Goal: Task Accomplishment & Management: Use online tool/utility

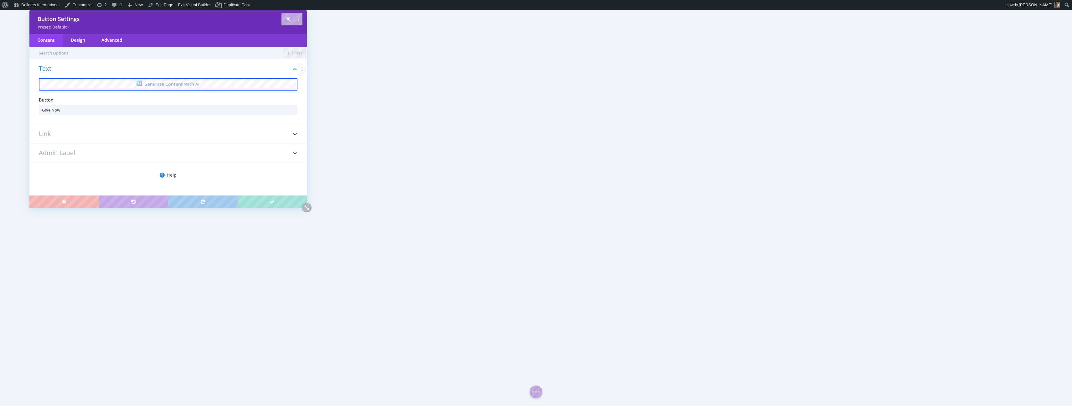
click at [67, 139] on h3 "Link" at bounding box center [168, 133] width 259 height 19
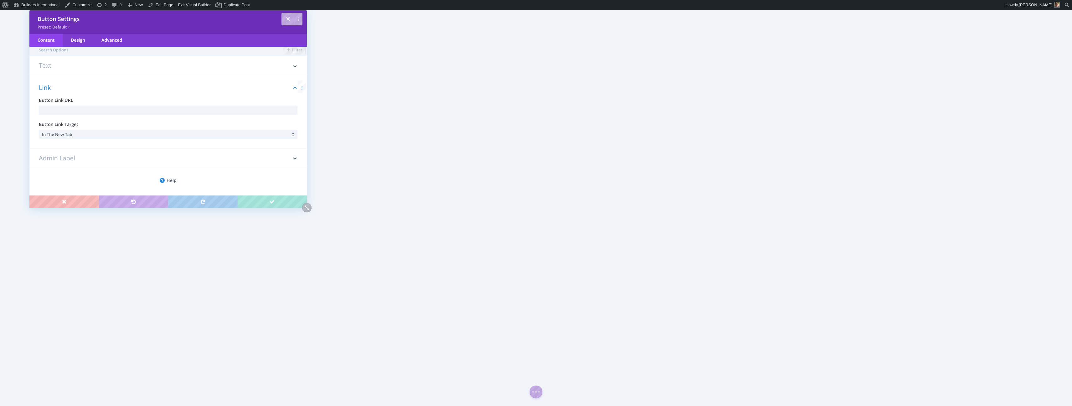
scroll to position [4, 0]
click at [74, 112] on input "text" at bounding box center [168, 109] width 259 height 9
paste input "https://dsnp.co/QtlJ1n"
type input "https://dsnp.co/QtlJ1n"
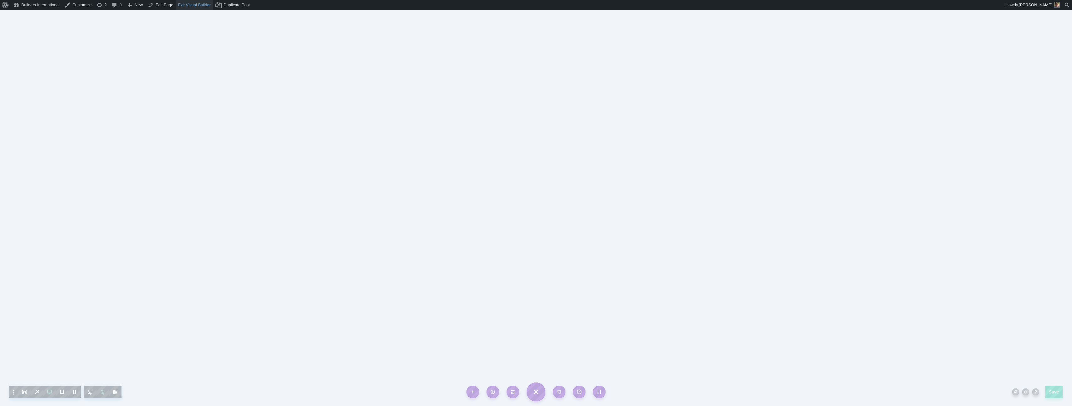
click at [189, 3] on link "Exit Visual Builder" at bounding box center [195, 5] width 38 height 10
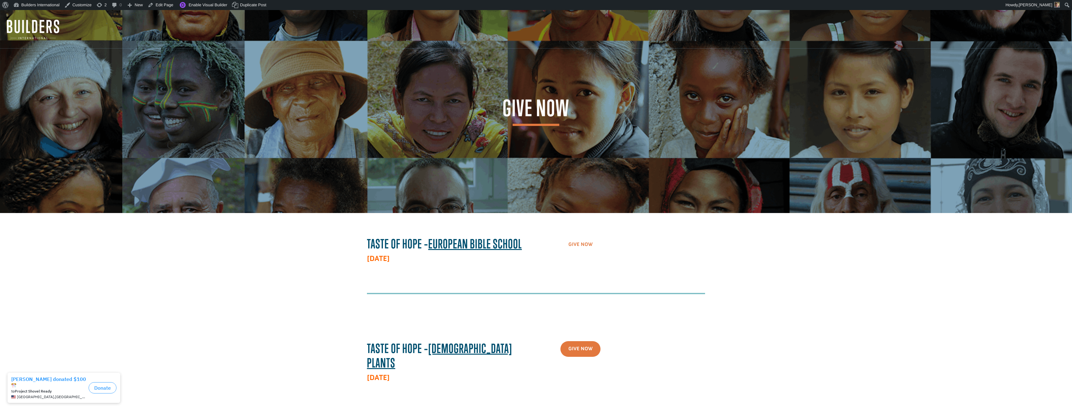
click at [584, 240] on link "Give Now" at bounding box center [580, 244] width 40 height 16
click at [37, 7] on link "Builders International" at bounding box center [36, 5] width 51 height 10
